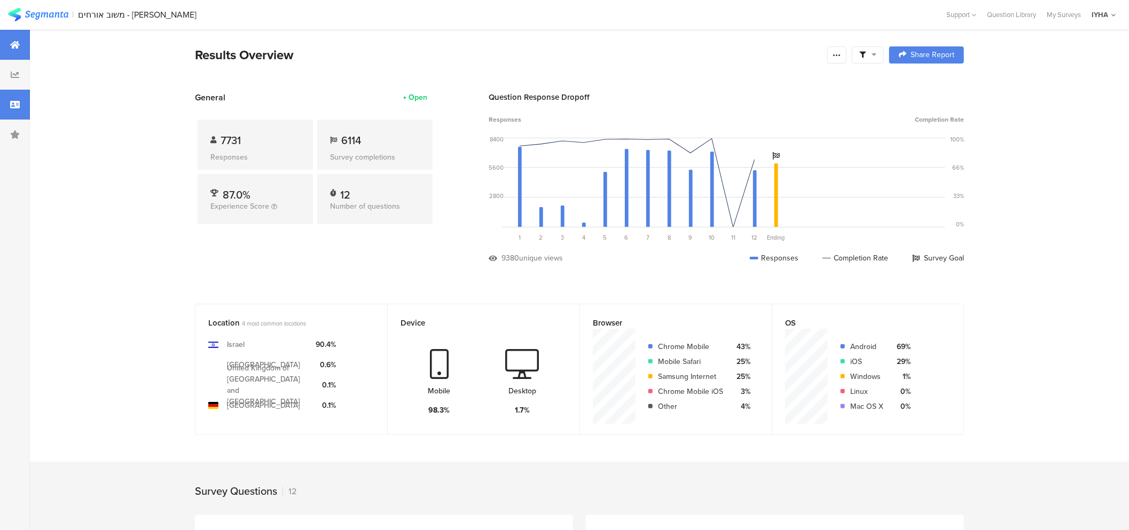
click at [13, 103] on icon at bounding box center [15, 104] width 10 height 9
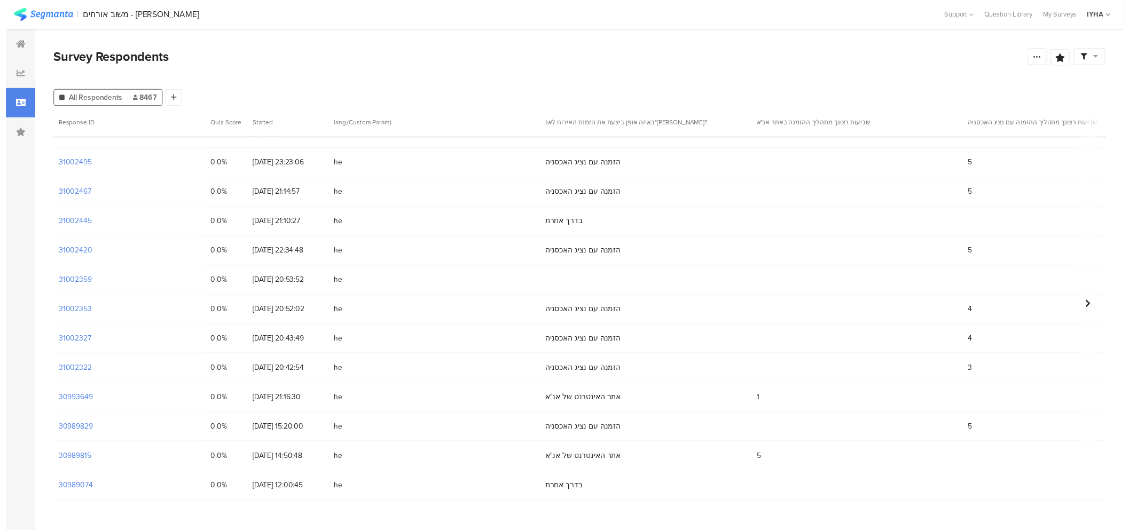
scroll to position [59, 0]
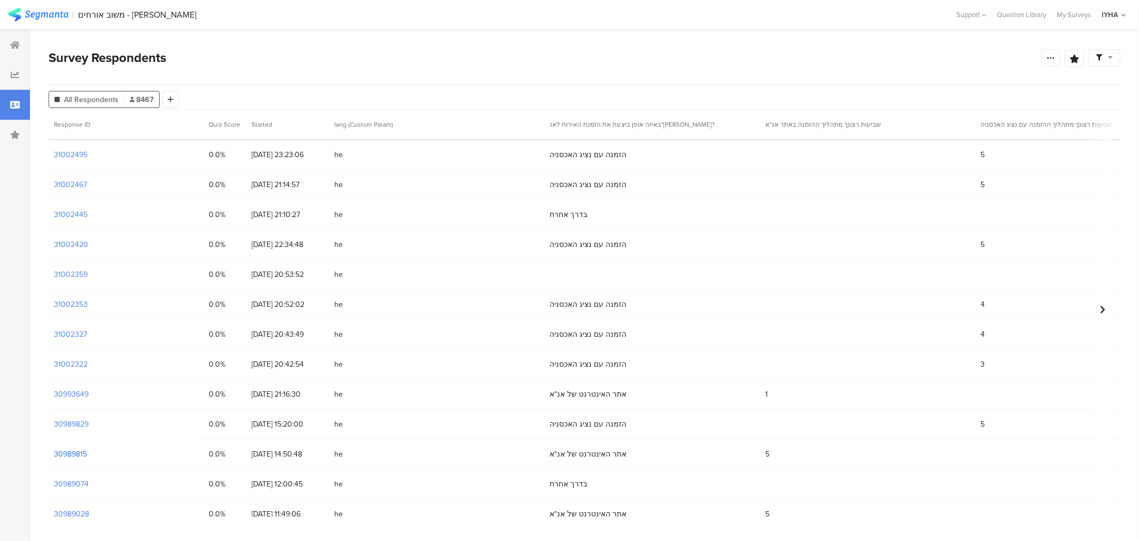
click at [67, 451] on section "30989815" at bounding box center [70, 453] width 33 height 11
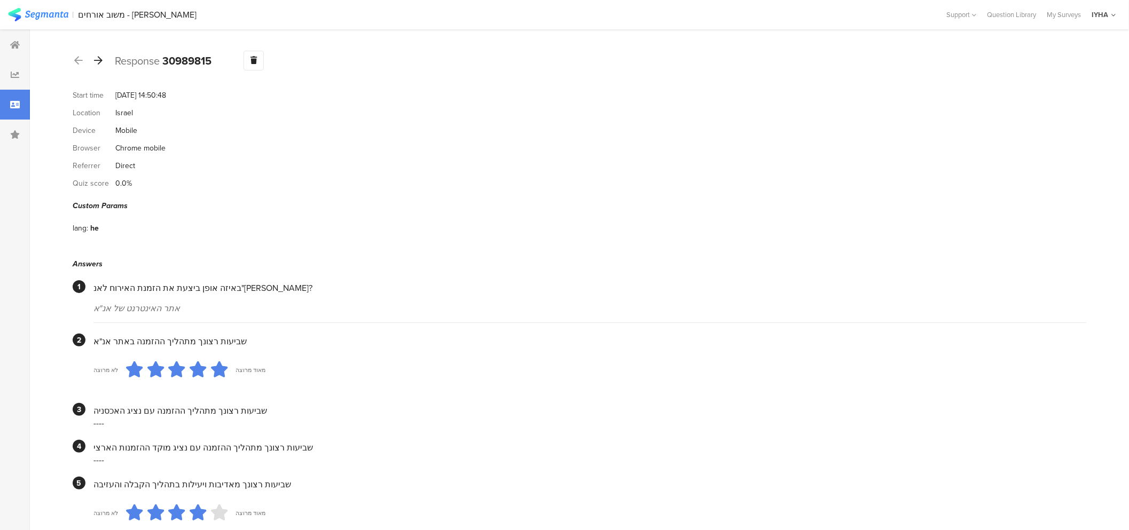
click at [96, 60] on icon at bounding box center [98, 61] width 9 height 10
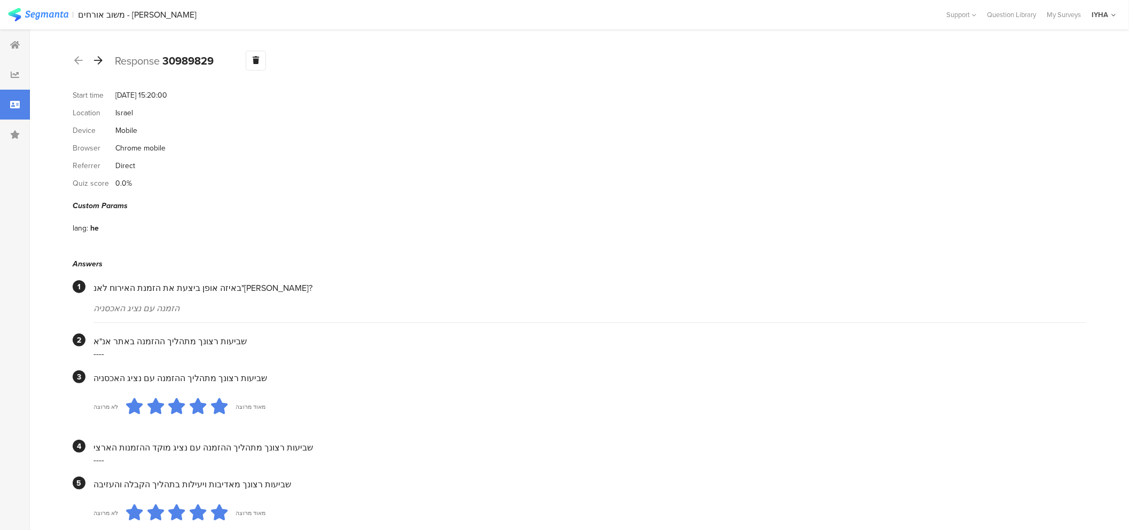
click at [98, 56] on icon at bounding box center [98, 61] width 9 height 10
click at [99, 63] on icon at bounding box center [98, 61] width 9 height 10
click at [99, 65] on div at bounding box center [98, 60] width 12 height 17
click at [95, 60] on icon at bounding box center [98, 61] width 9 height 10
click at [97, 62] on icon at bounding box center [98, 61] width 9 height 10
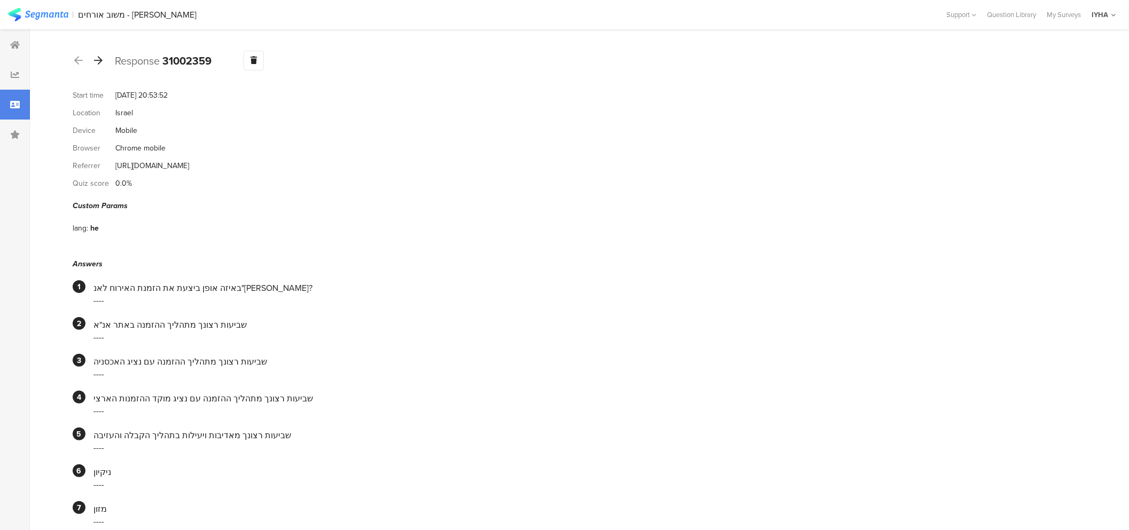
click at [100, 62] on icon at bounding box center [98, 61] width 9 height 10
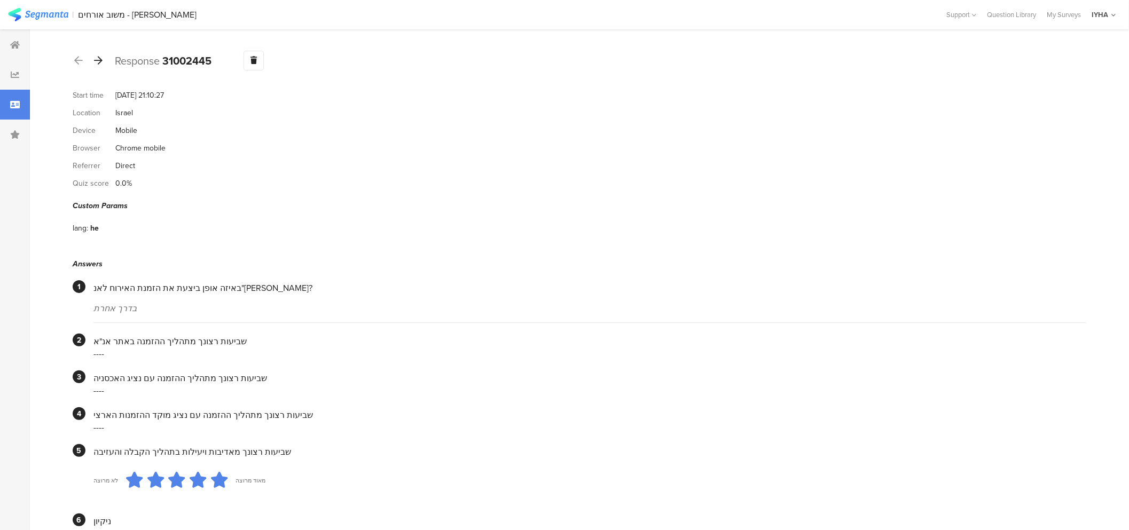
click at [100, 61] on icon at bounding box center [98, 61] width 9 height 10
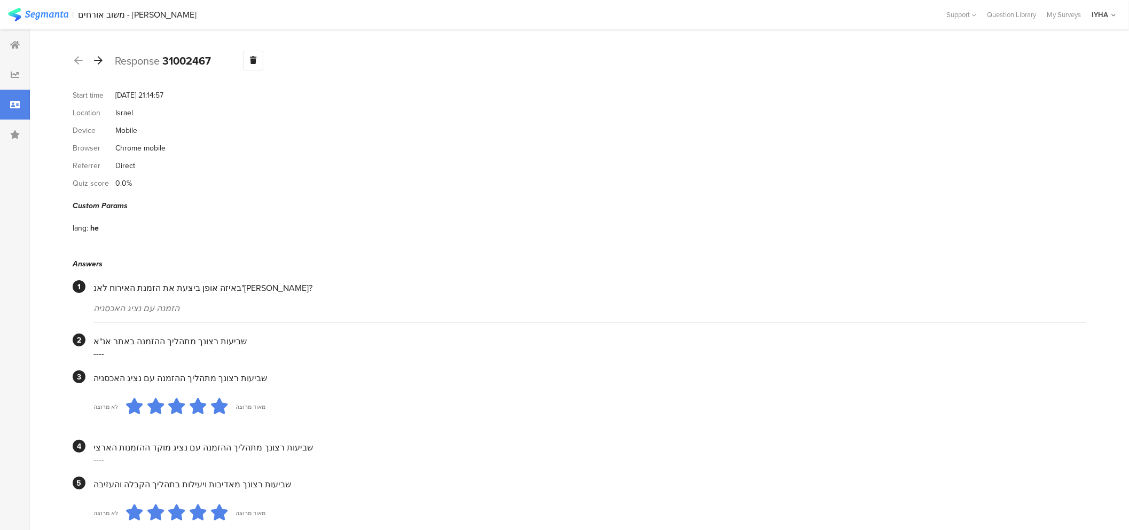
click at [99, 58] on icon at bounding box center [98, 61] width 9 height 10
click at [100, 62] on icon at bounding box center [98, 61] width 9 height 10
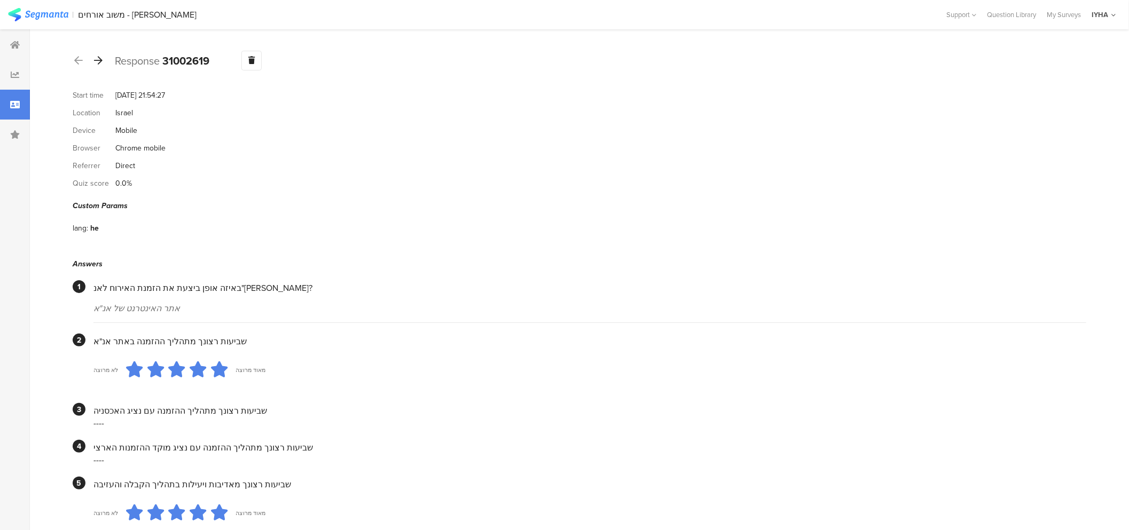
click at [98, 61] on icon at bounding box center [98, 61] width 9 height 10
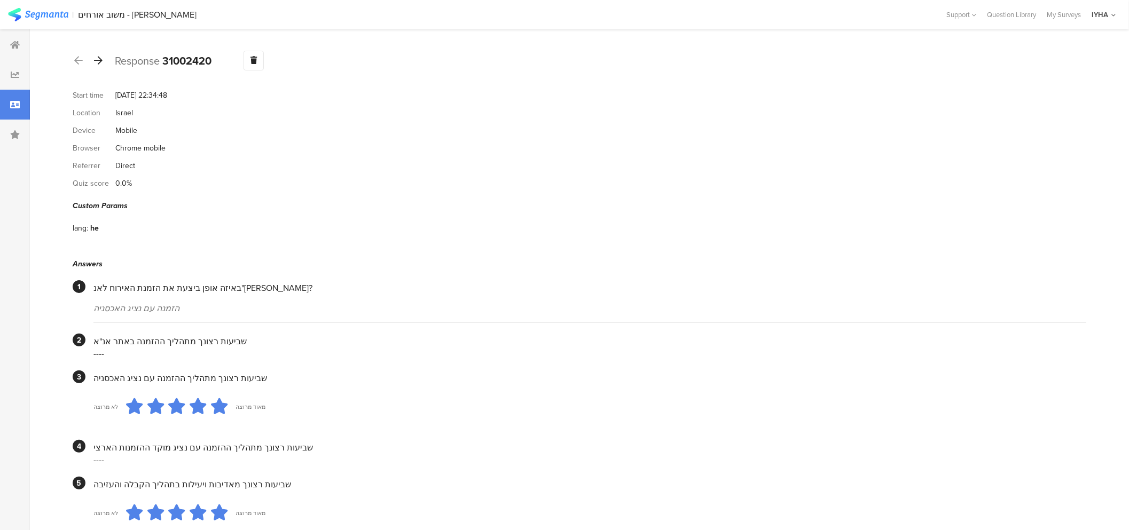
click at [99, 61] on icon at bounding box center [98, 61] width 9 height 10
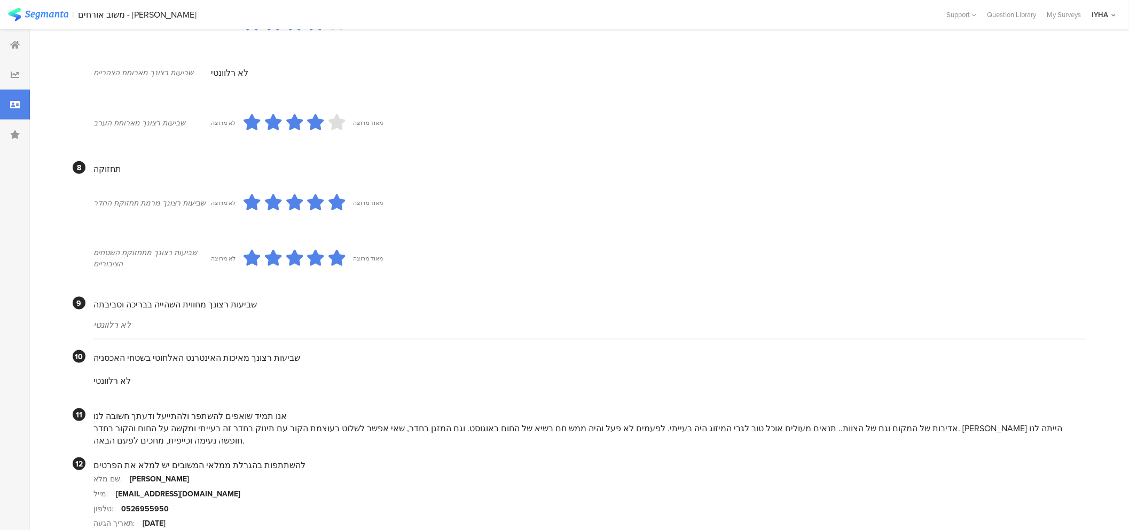
scroll to position [875, 0]
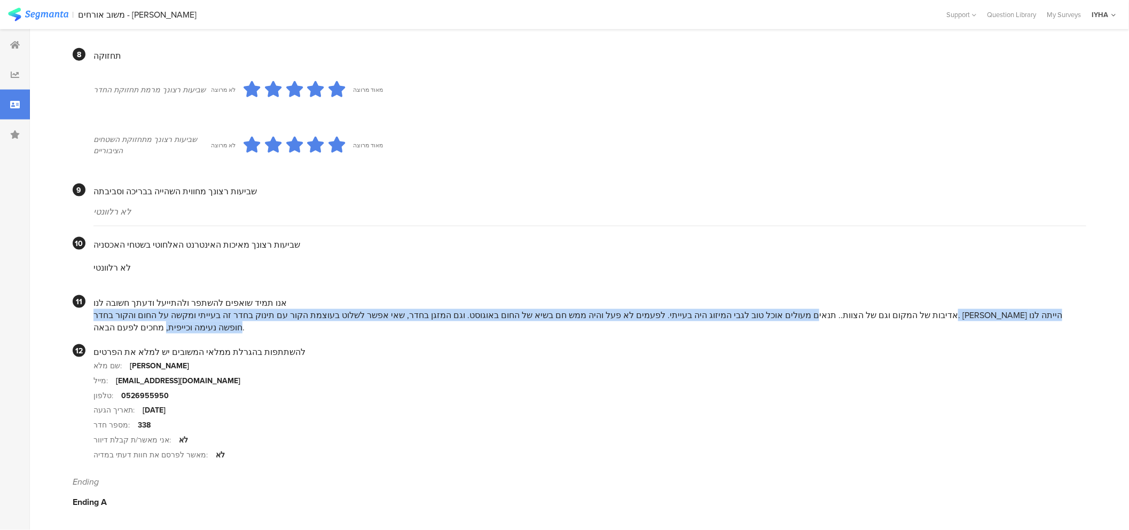
drag, startPoint x: 962, startPoint y: 327, endPoint x: 137, endPoint y: 331, distance: 824.7
click at [138, 331] on div "אדיבות של המקום וגם של הצוות.. תנאים מעולים אוכל טוב לגבי המיזוג היה בעייתי. לפ…" at bounding box center [589, 321] width 993 height 25
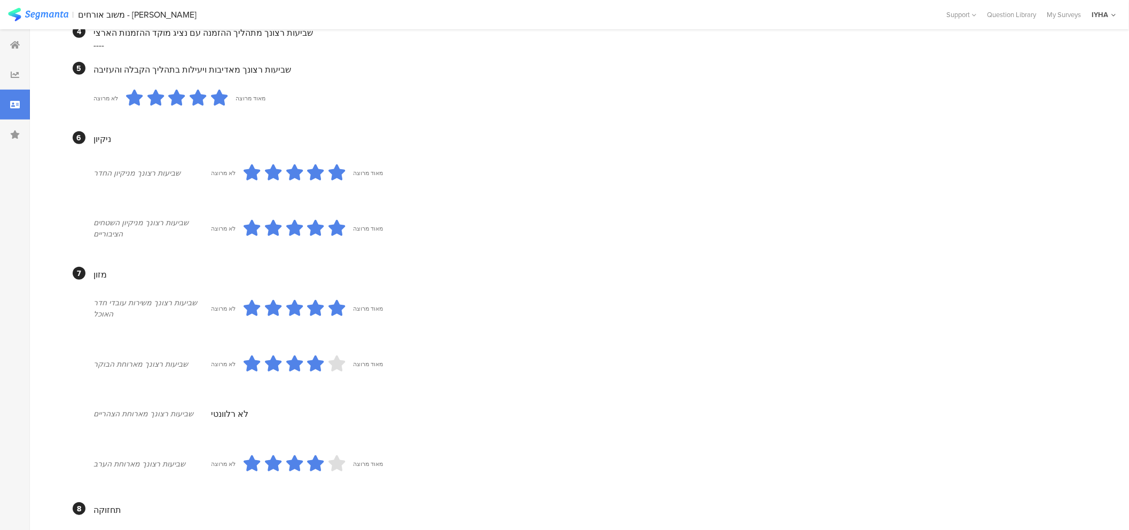
scroll to position [0, 0]
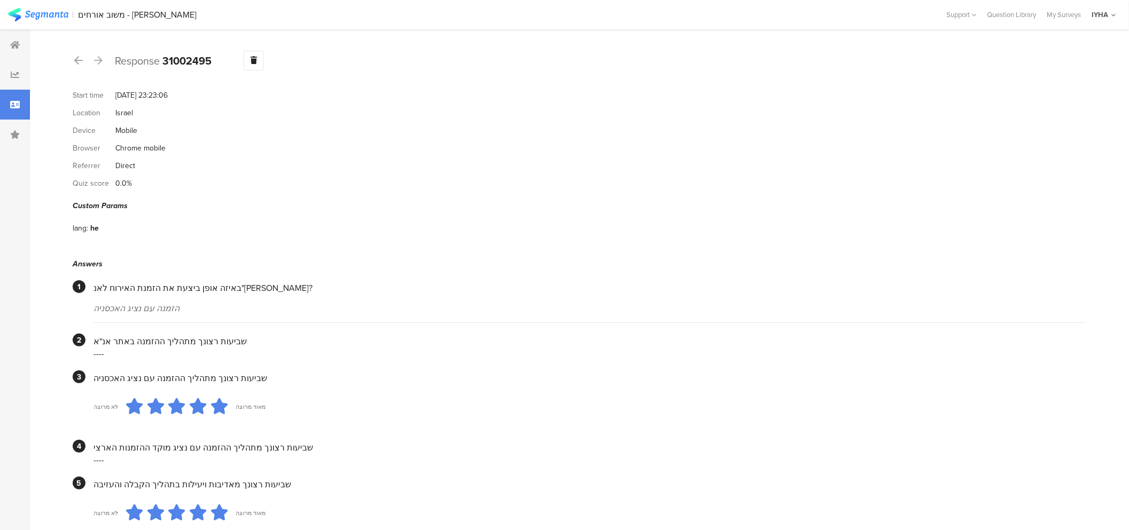
click at [98, 61] on icon at bounding box center [98, 61] width 9 height 10
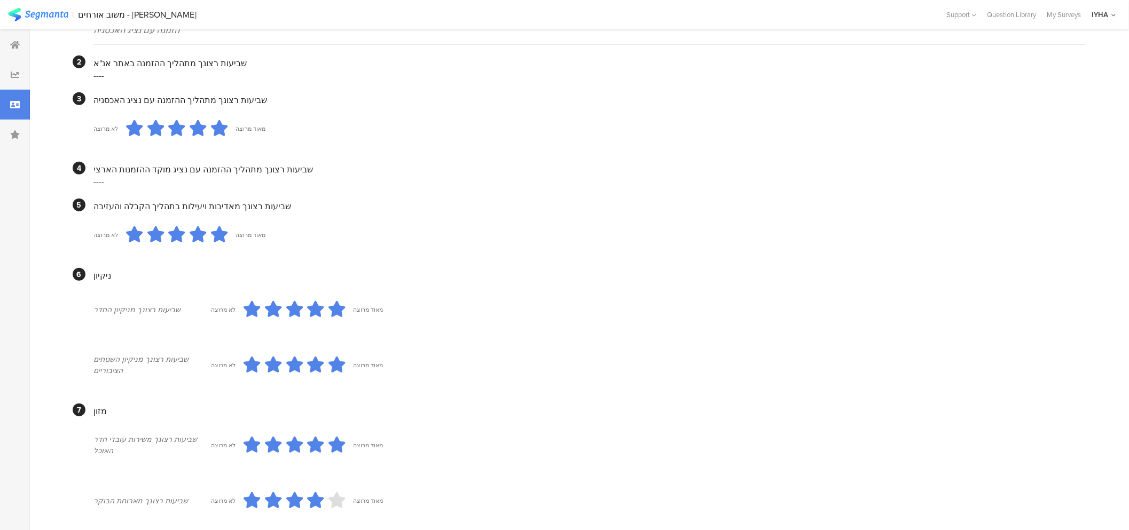
scroll to position [875, 0]
